Goal: Information Seeking & Learning: Check status

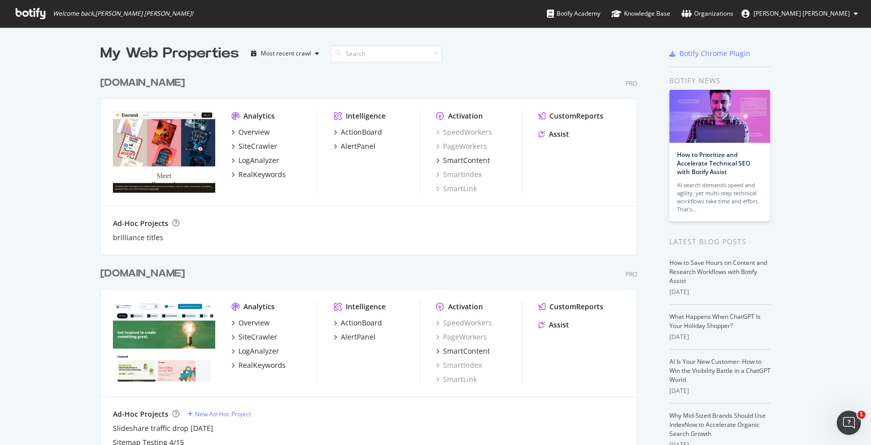
click at [137, 275] on div "[DOMAIN_NAME]" at bounding box center [142, 273] width 85 height 15
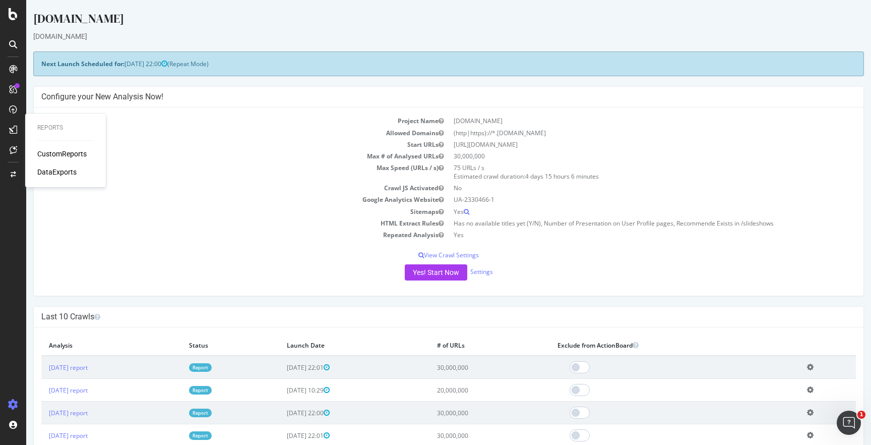
click at [39, 151] on div "CustomReports" at bounding box center [61, 154] width 49 height 10
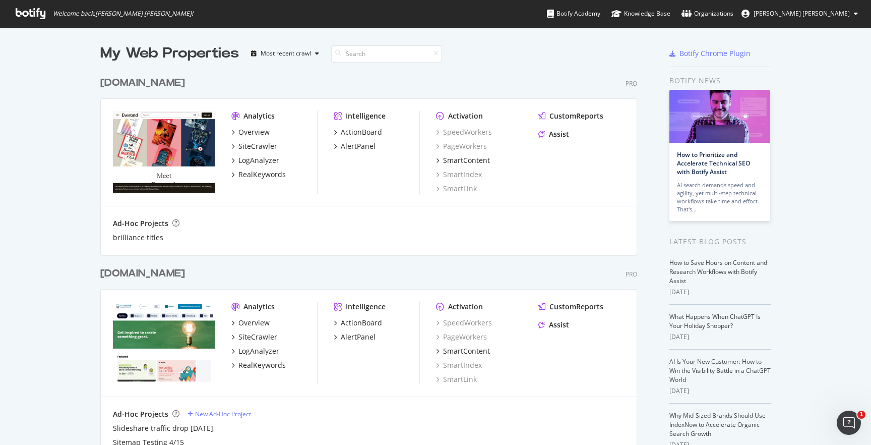
click at [154, 263] on div "[DOMAIN_NAME] Pro Analytics Overview SiteCrawler LogAnalyzer RealKeywords Intel…" at bounding box center [372, 356] width 545 height 205
click at [154, 273] on div "[DOMAIN_NAME]" at bounding box center [142, 273] width 85 height 15
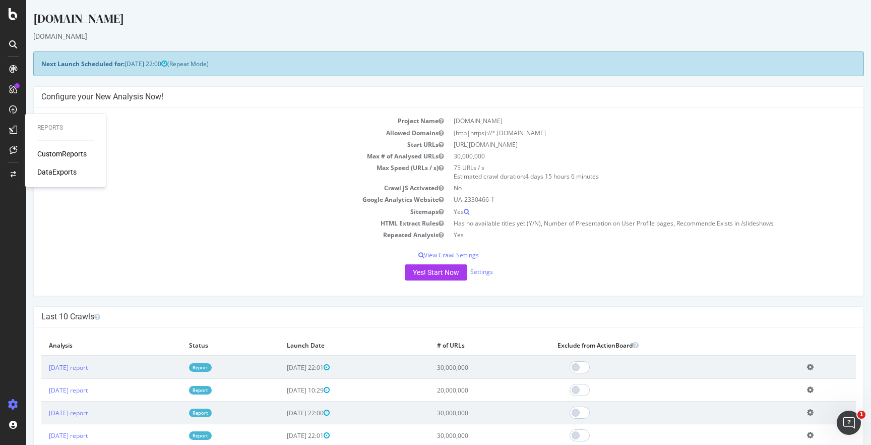
click at [44, 152] on div "CustomReports" at bounding box center [61, 154] width 49 height 10
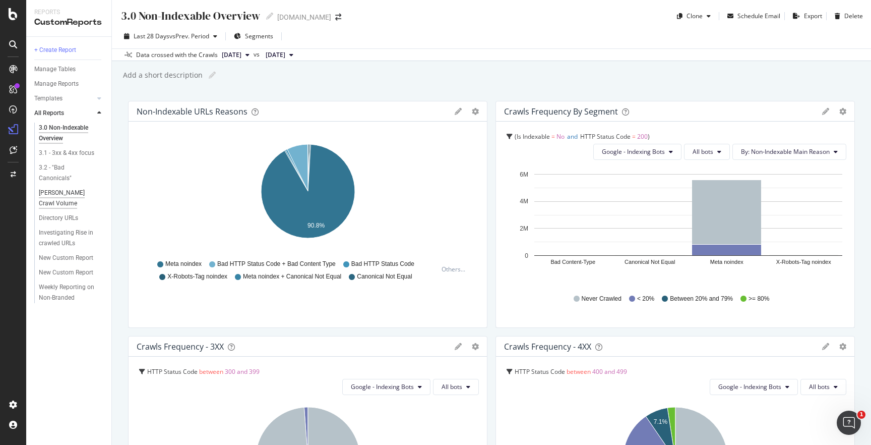
click at [55, 201] on div "[PERSON_NAME] Crawl Volume" at bounding box center [68, 197] width 58 height 21
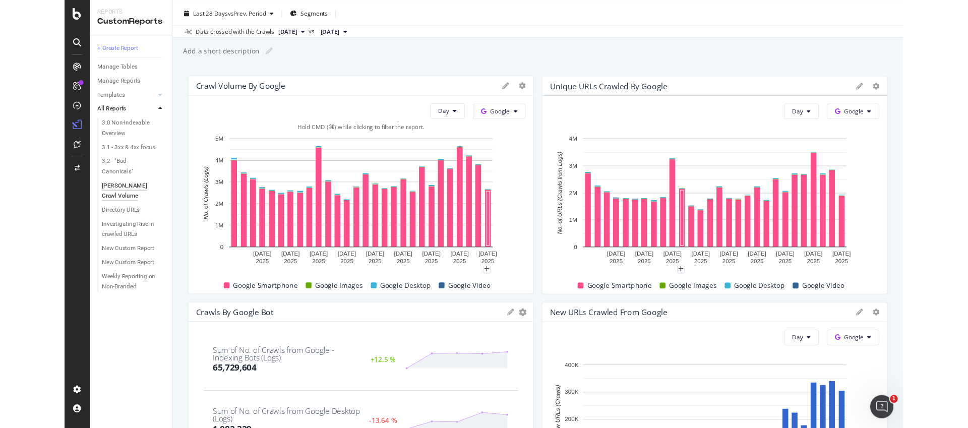
scroll to position [23, 0]
